Goal: Information Seeking & Learning: Learn about a topic

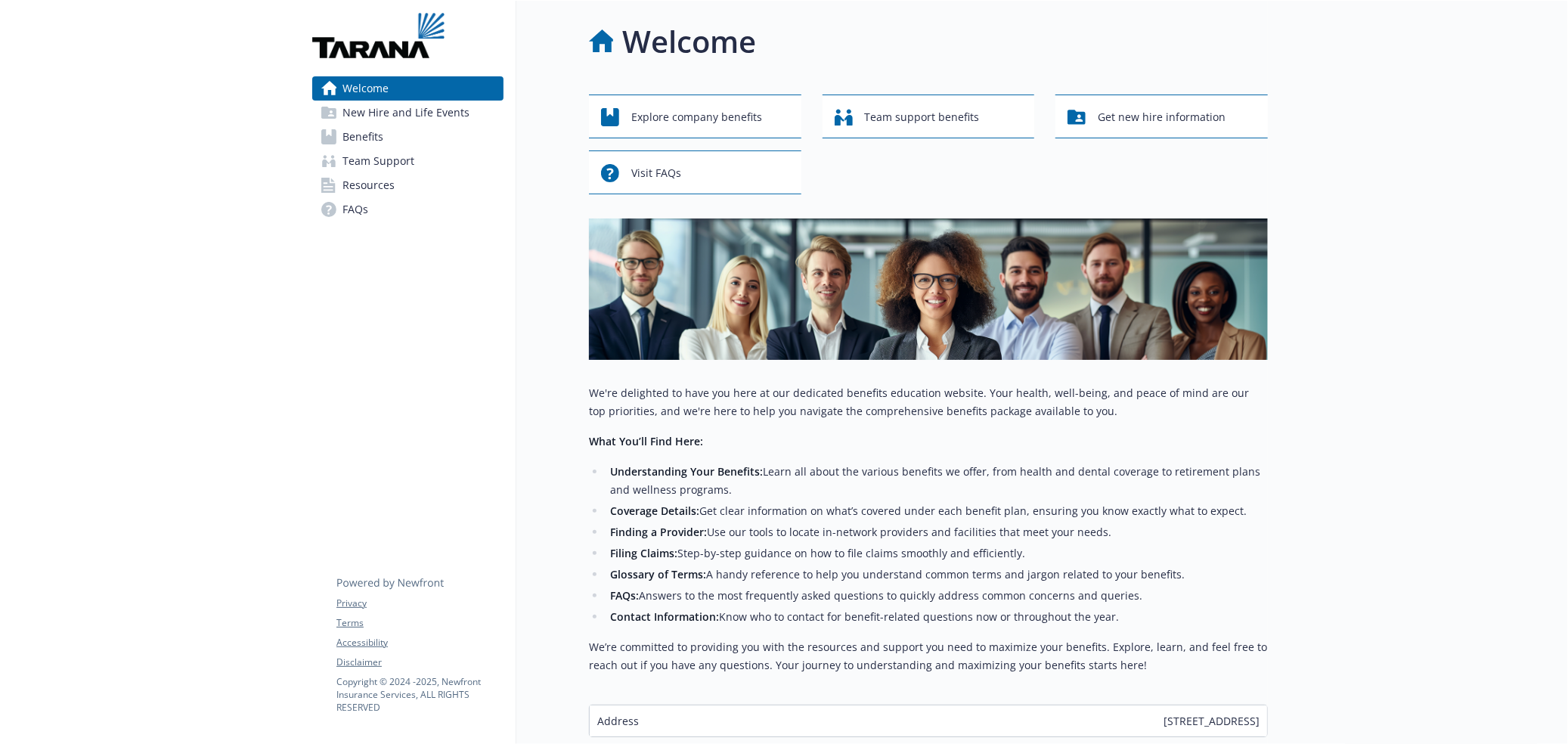
click at [432, 117] on span "New Hire and Life Events" at bounding box center [406, 113] width 127 height 24
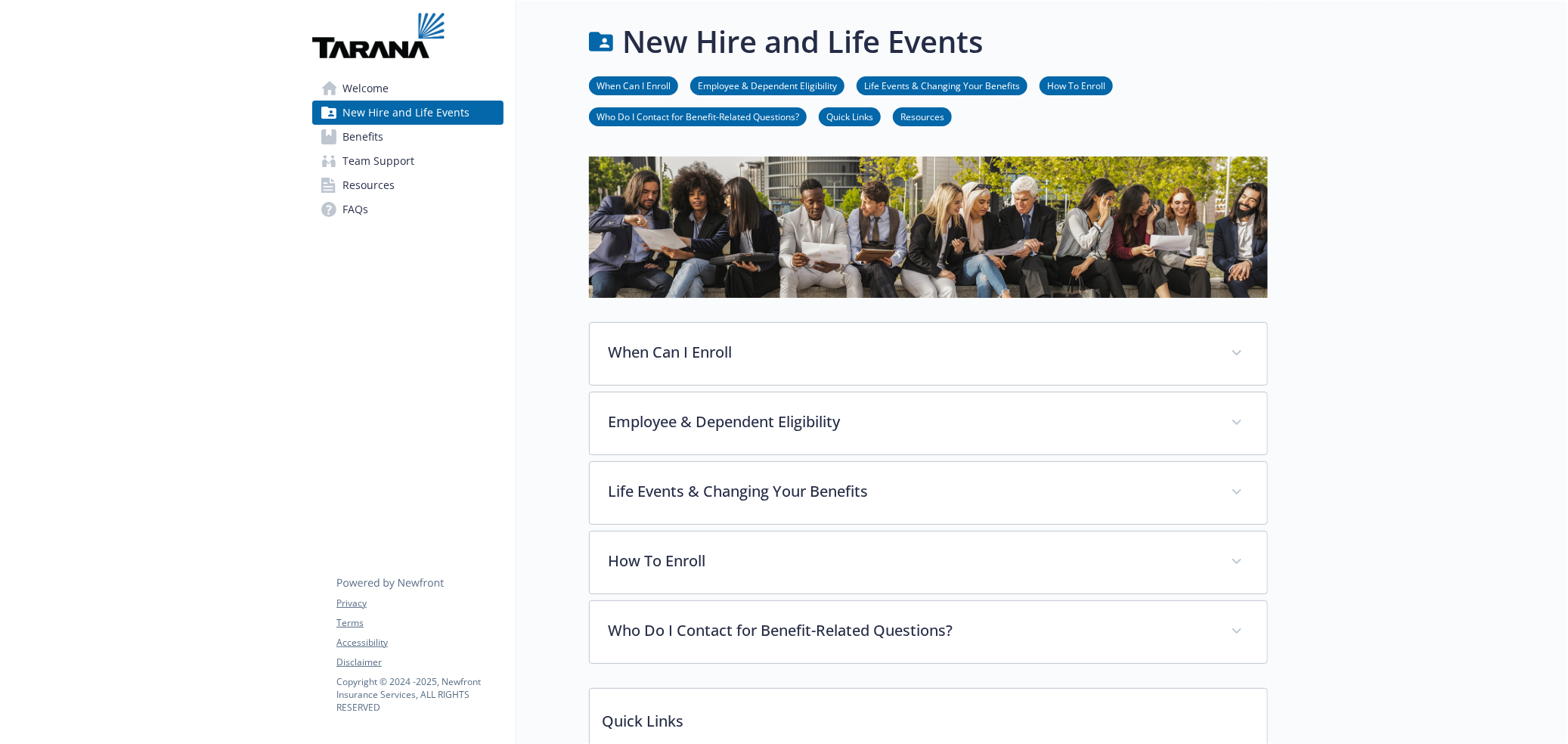
click at [416, 141] on link "Benefits" at bounding box center [407, 136] width 192 height 24
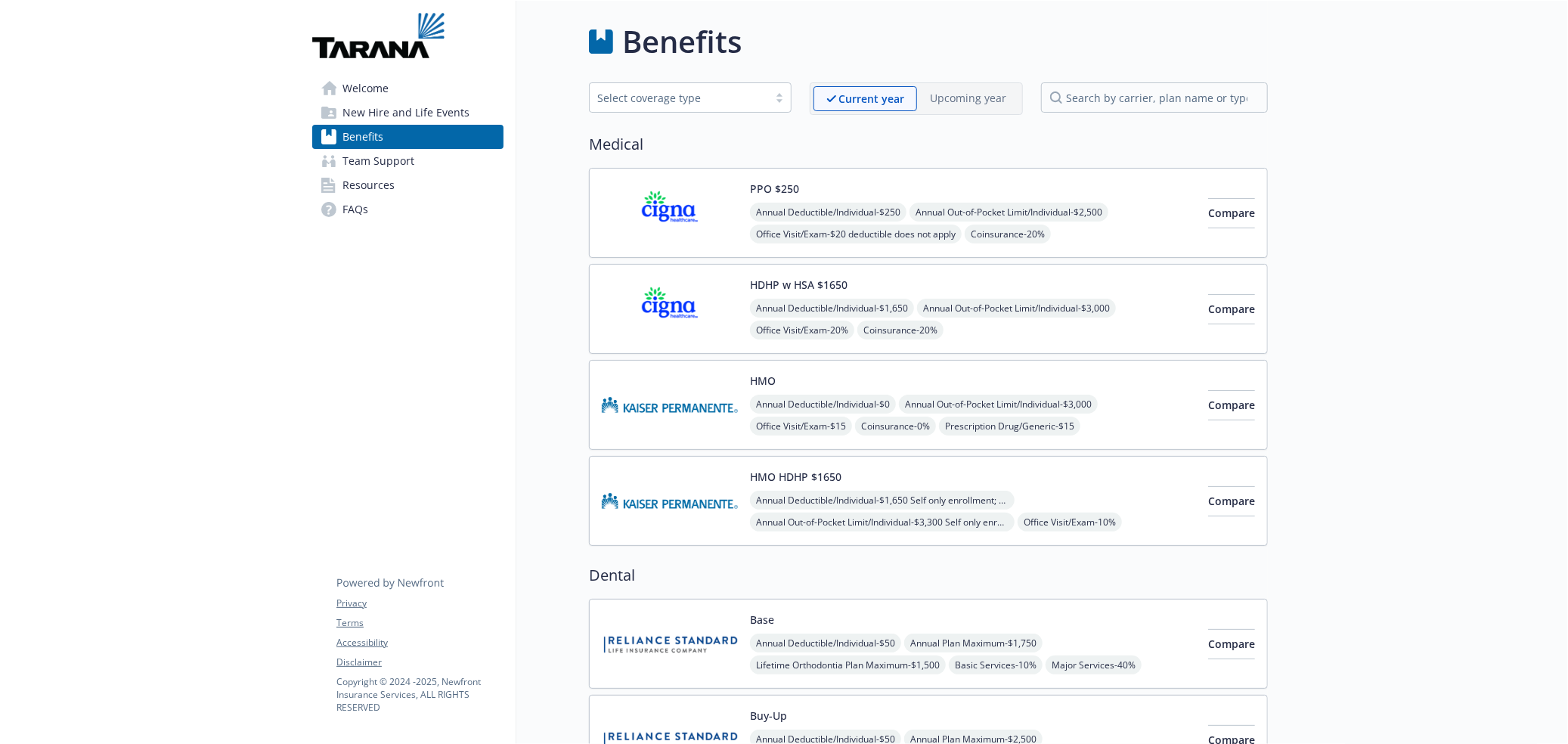
click at [717, 326] on img at bounding box center [669, 309] width 136 height 64
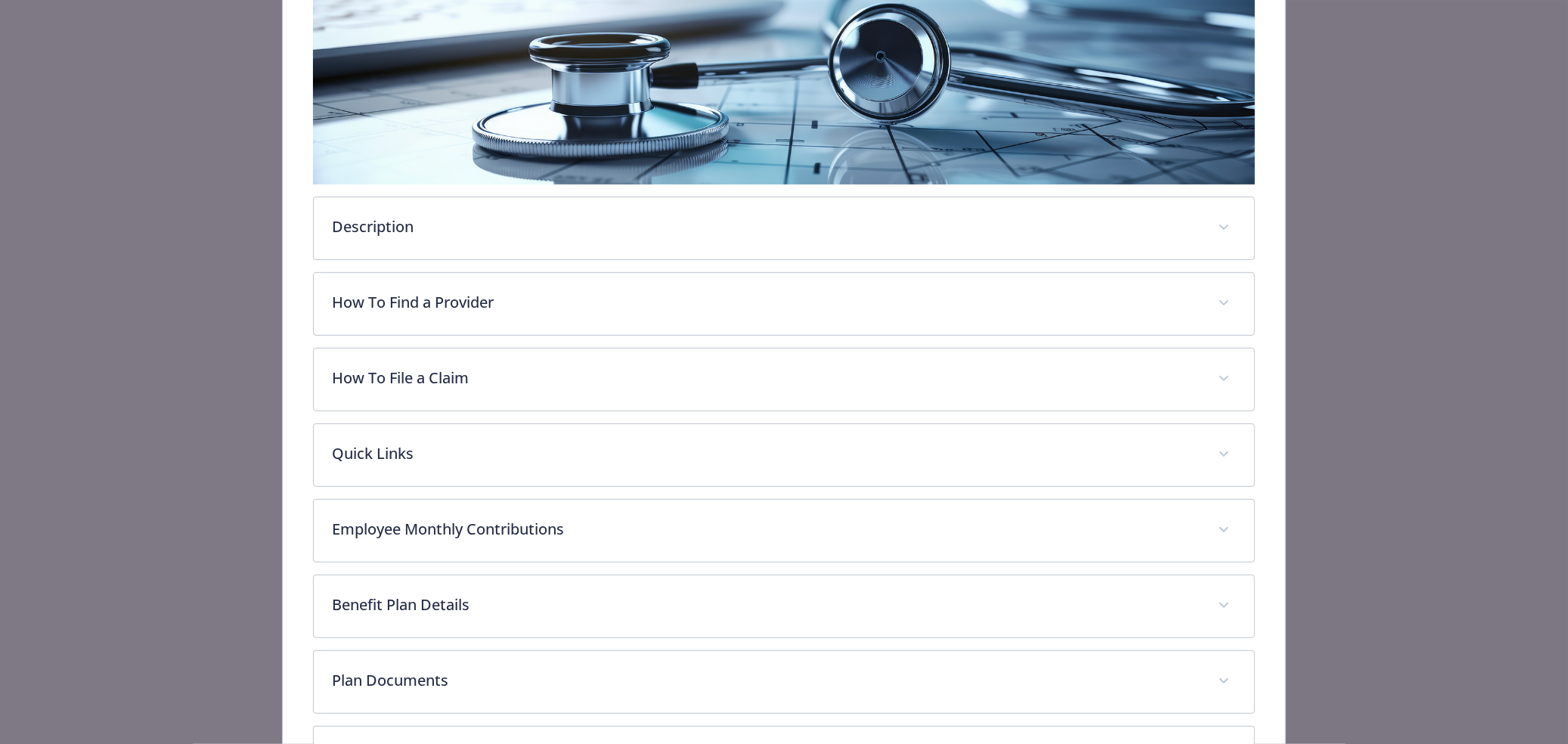
scroll to position [348, 0]
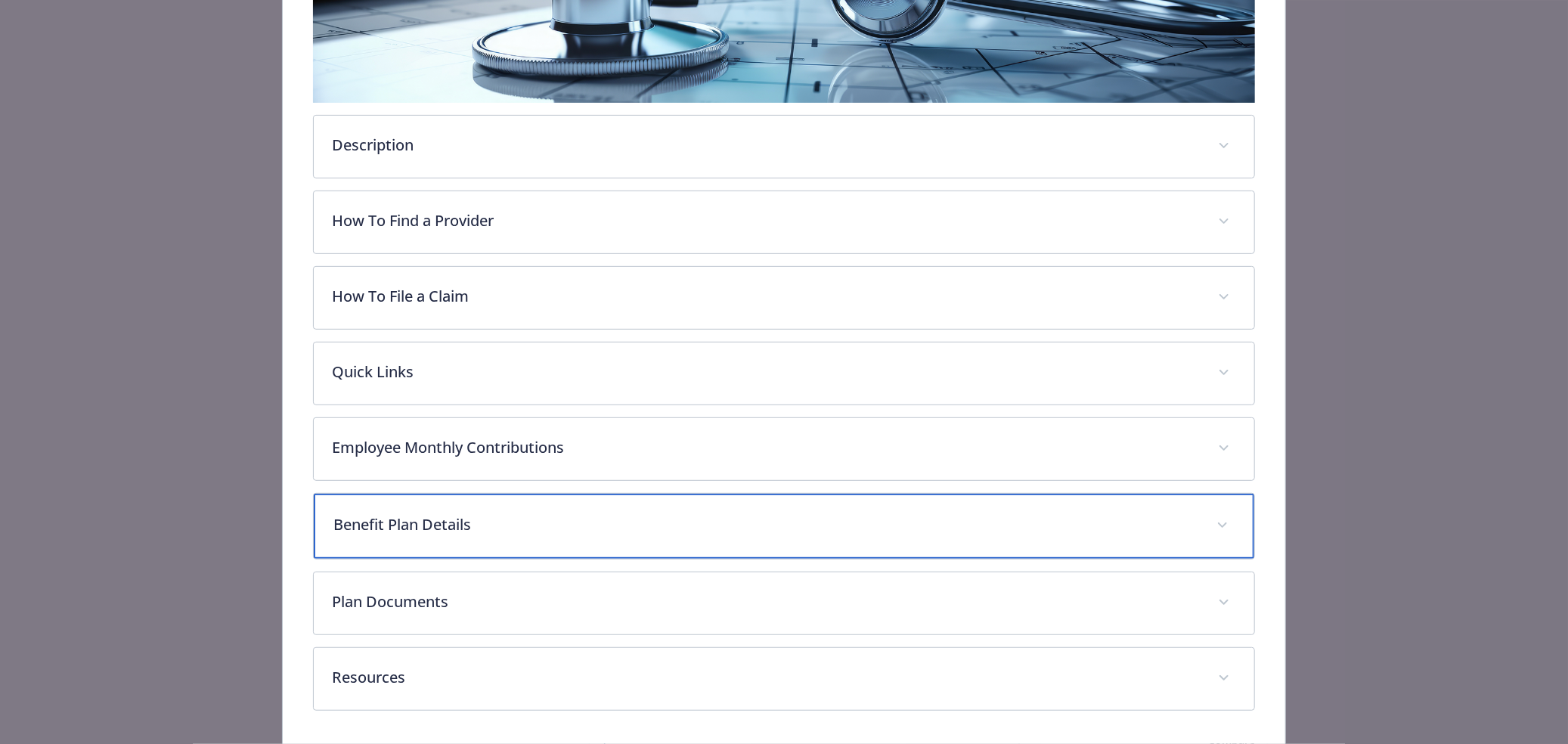
click at [488, 533] on div "Benefit Plan Details" at bounding box center [783, 526] width 939 height 65
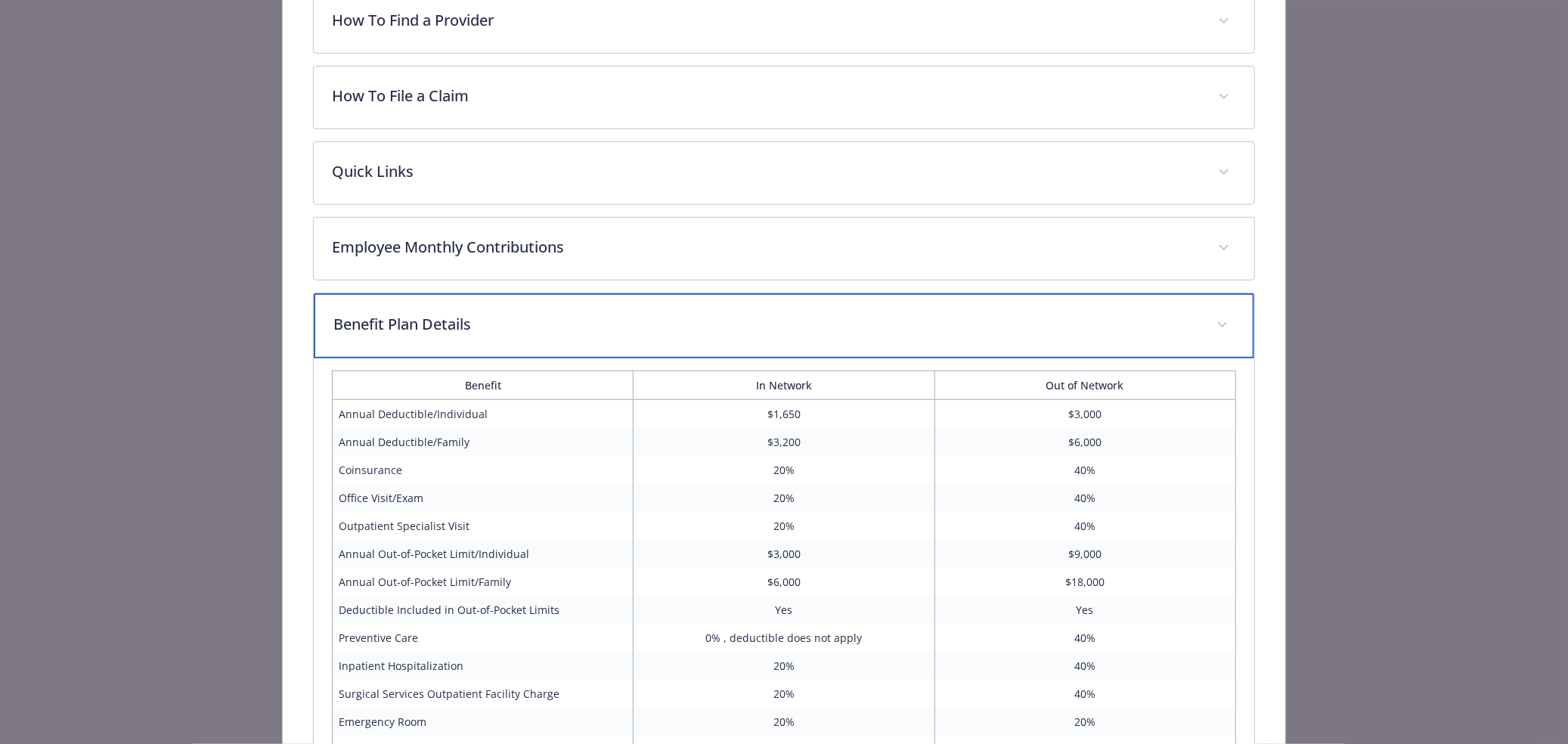
scroll to position [575, 0]
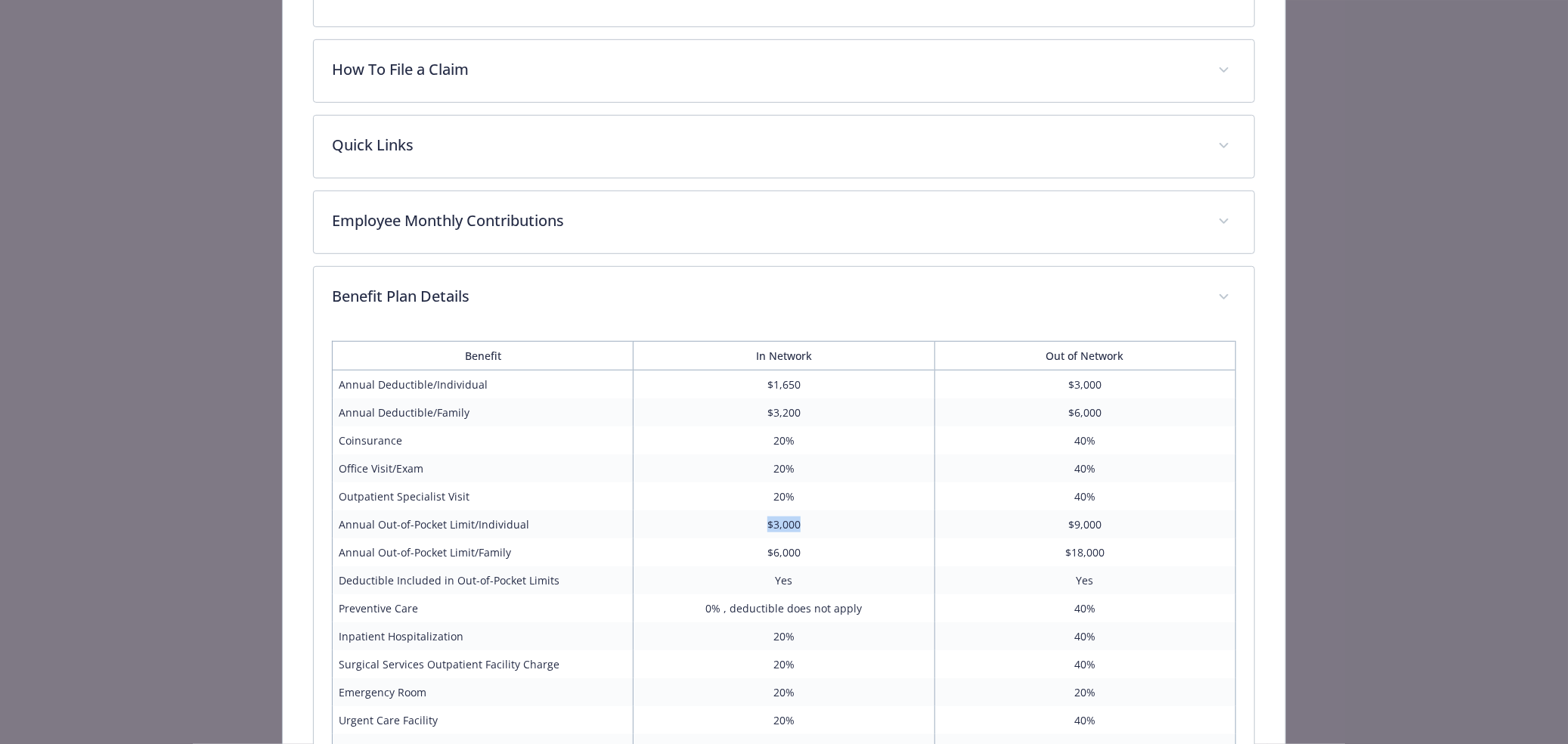
drag, startPoint x: 734, startPoint y: 513, endPoint x: 822, endPoint y: 525, distance: 88.8
click at [822, 525] on td "$3,000" at bounding box center [784, 524] width 301 height 28
click at [300, 190] on div "HDHP w HSA $1650 Website [DOMAIN_NAME] Phone [PHONE_NUMBER] Group number 006172…" at bounding box center [783, 355] width 1002 height 1700
